Goal: Transaction & Acquisition: Purchase product/service

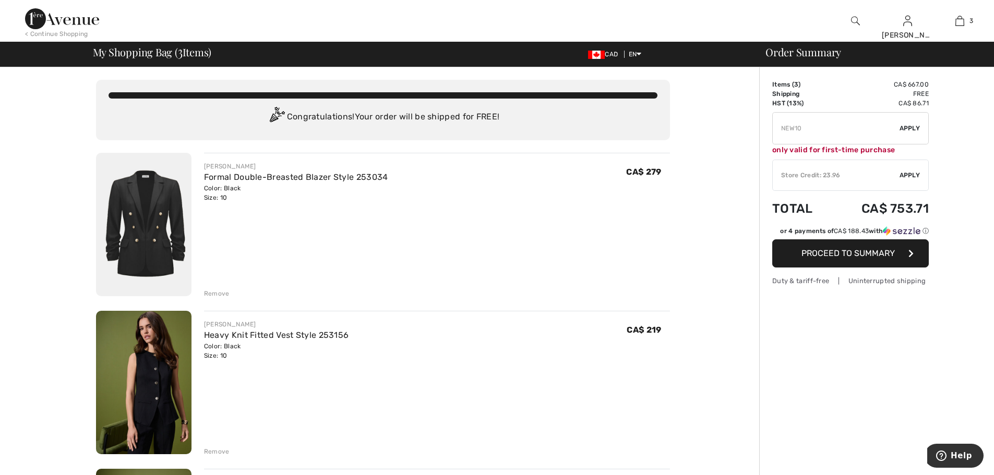
type input "NEW10"
type input "NEW15"
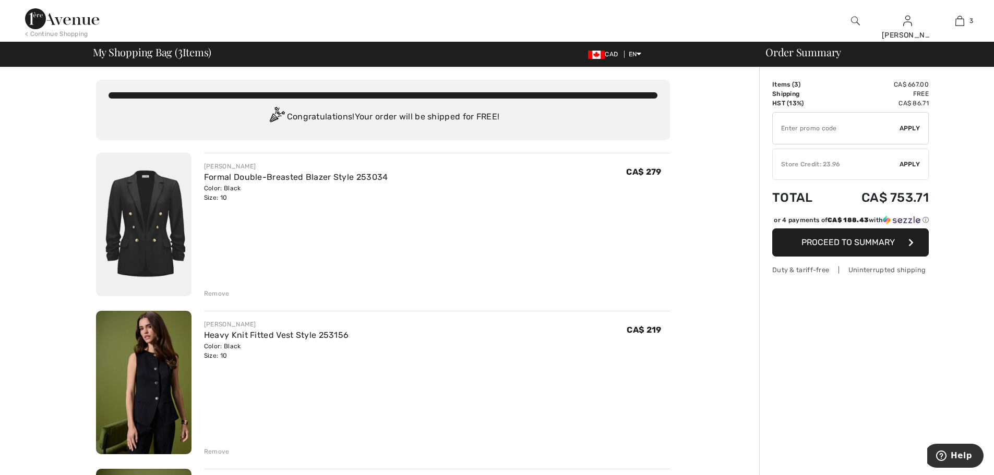
type input "NEW10"
